Goal: Navigation & Orientation: Find specific page/section

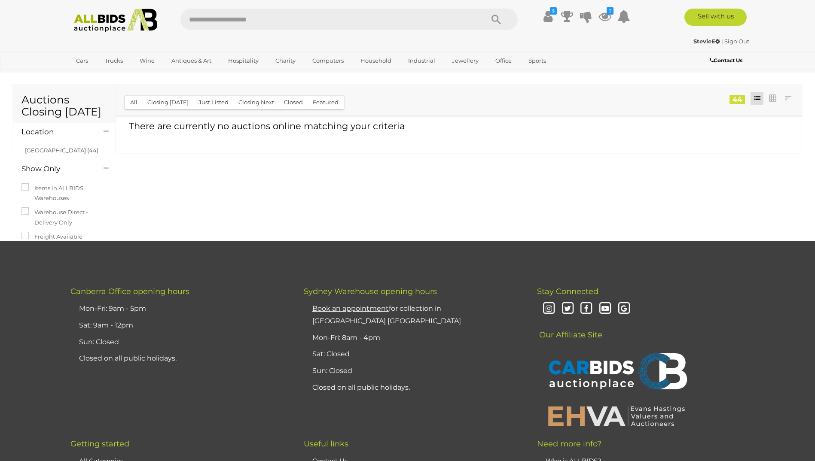
click at [127, 21] on img at bounding box center [115, 21] width 93 height 24
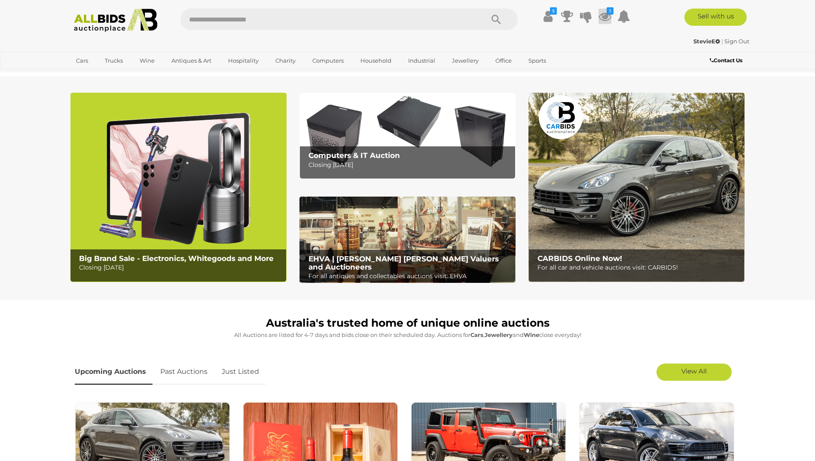
click at [600, 18] on icon at bounding box center [604, 16] width 13 height 15
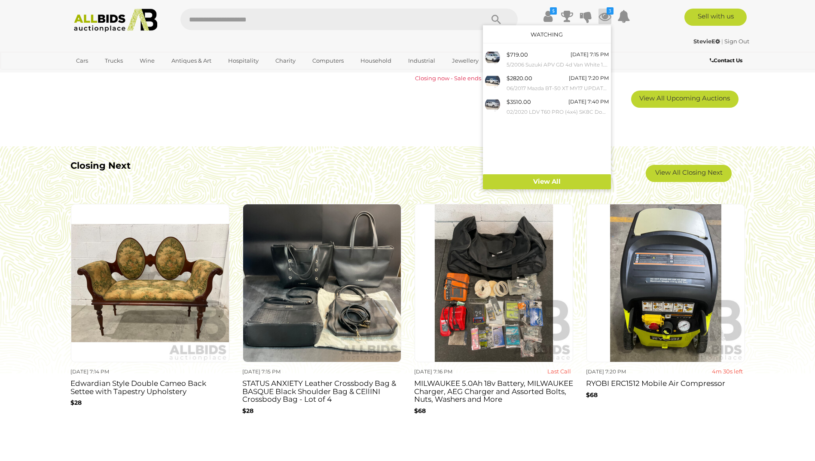
scroll to position [601, 0]
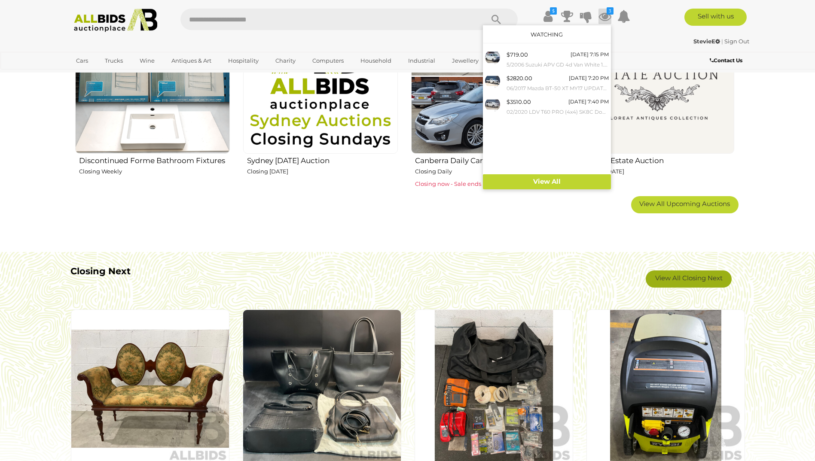
click at [680, 279] on link "View All Closing Next" at bounding box center [688, 279] width 86 height 17
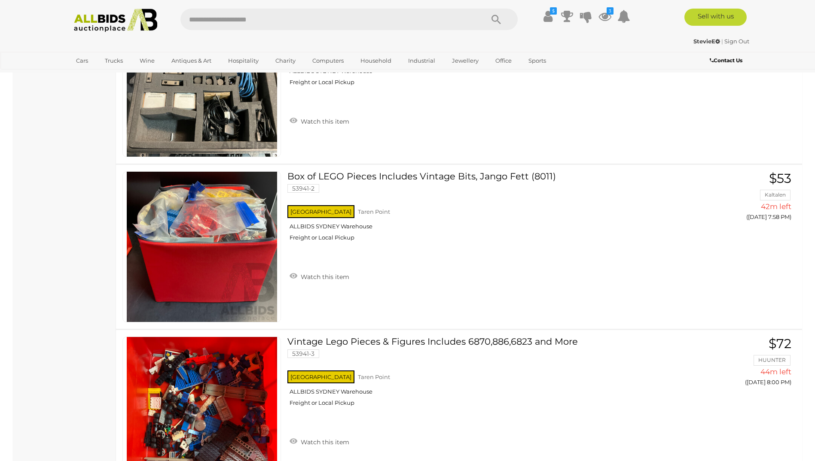
scroll to position [4337, 0]
